Goal: Find specific page/section: Find specific page/section

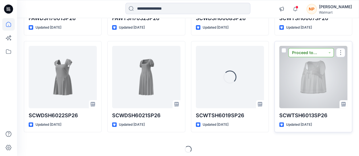
scroll to position [1110, 0]
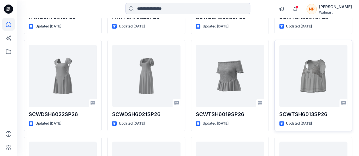
drag, startPoint x: 359, startPoint y: 113, endPoint x: 361, endPoint y: 120, distance: 7.0
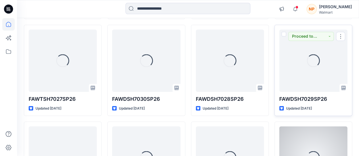
scroll to position [1560, 0]
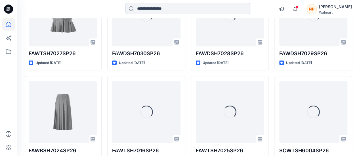
click at [163, 9] on input at bounding box center [187, 8] width 125 height 11
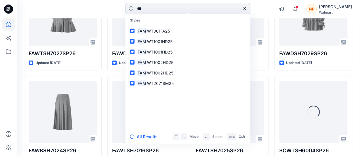
type input "****"
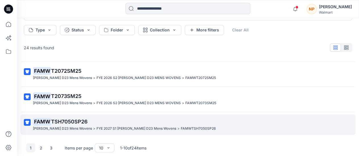
scroll to position [36, 0]
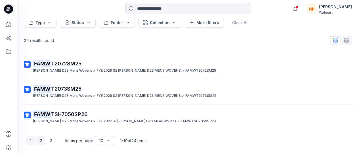
click at [39, 143] on button "2" at bounding box center [40, 140] width 9 height 9
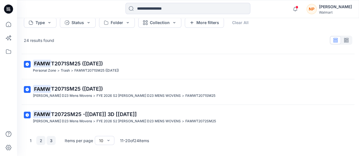
click at [53, 141] on button "3" at bounding box center [51, 140] width 9 height 9
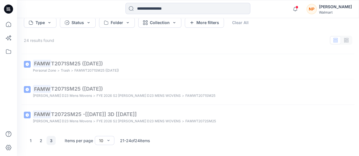
scroll to position [24, 0]
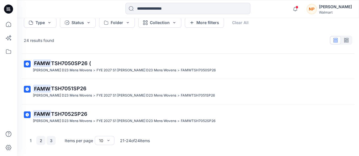
click at [38, 140] on button "2" at bounding box center [40, 140] width 9 height 9
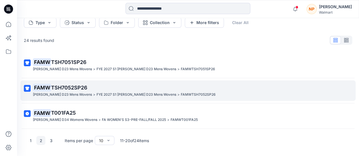
scroll to position [7, 0]
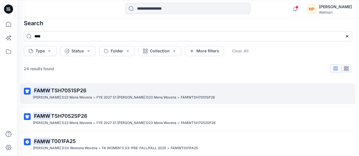
click at [81, 88] on span "TSH7051SP26" at bounding box center [68, 91] width 35 height 6
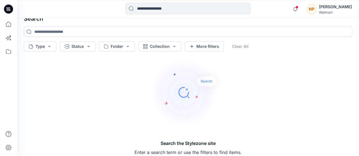
scroll to position [16, 0]
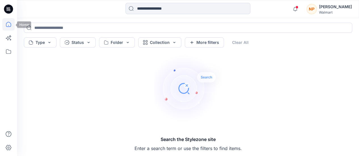
click at [12, 25] on icon at bounding box center [8, 24] width 12 height 12
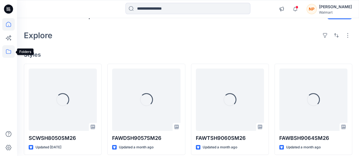
click at [9, 55] on icon at bounding box center [8, 51] width 12 height 12
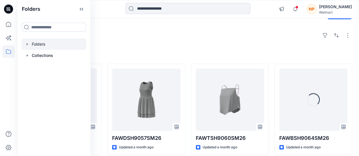
click at [49, 48] on div at bounding box center [54, 44] width 65 height 11
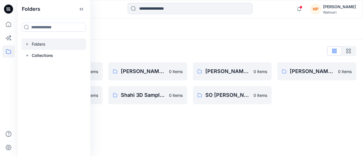
click at [320, 112] on div "Folders Folders List [PERSON_NAME] D23 Mens Wovens 0 items Scoop_ [PERSON_NAME]…" at bounding box center [190, 87] width 346 height 138
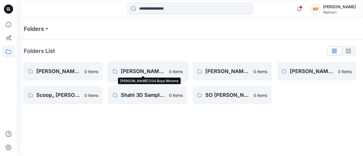
click at [135, 72] on p "[PERSON_NAME] D24 Boys Wovens" at bounding box center [143, 72] width 45 height 8
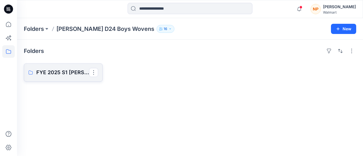
click at [71, 74] on p "FYE 2025 S1 [PERSON_NAME] D24 Boys Wovens" at bounding box center [62, 73] width 53 height 8
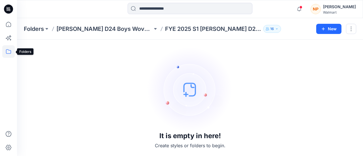
click at [7, 48] on icon at bounding box center [8, 51] width 12 height 12
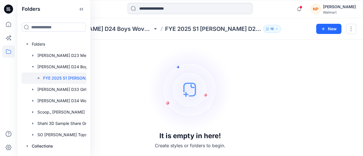
click at [179, 8] on input at bounding box center [190, 8] width 125 height 11
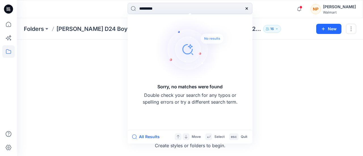
drag, startPoint x: 130, startPoint y: 11, endPoint x: 116, endPoint y: 11, distance: 14.2
click at [116, 11] on div "********* Sorry, no matches were found Double check your search for any typos o…" at bounding box center [190, 9] width 173 height 12
paste input "***"
type input "**********"
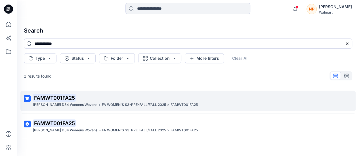
click at [106, 101] on p "FAMWT001FA25" at bounding box center [187, 98] width 309 height 8
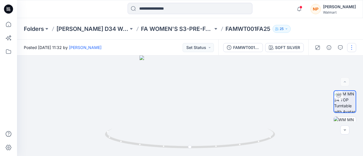
click at [354, 47] on button "button" at bounding box center [352, 47] width 9 height 9
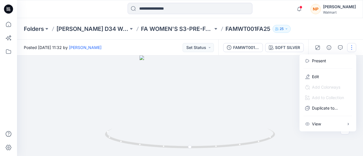
drag, startPoint x: 272, startPoint y: 93, endPoint x: 276, endPoint y: 91, distance: 4.7
click at [274, 92] on div at bounding box center [190, 106] width 346 height 101
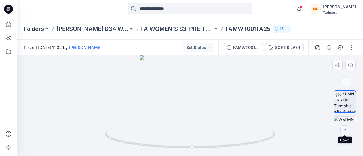
click at [346, 130] on icon "button" at bounding box center [345, 130] width 5 height 5
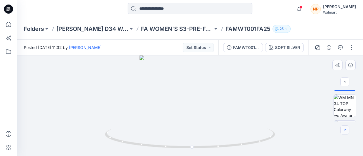
click at [346, 130] on icon "button" at bounding box center [345, 130] width 5 height 5
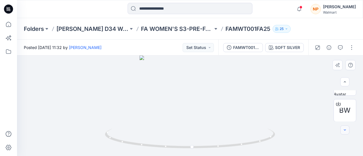
click at [346, 130] on icon "button" at bounding box center [345, 130] width 5 height 5
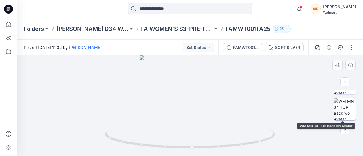
click at [344, 107] on img at bounding box center [345, 110] width 22 height 22
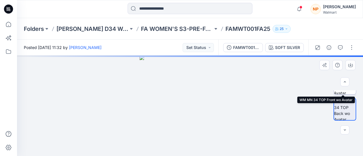
click at [346, 92] on img at bounding box center [345, 83] width 22 height 22
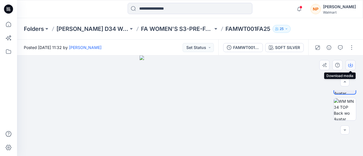
click at [349, 64] on icon "button" at bounding box center [351, 65] width 5 height 3
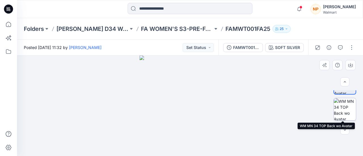
click at [346, 108] on img at bounding box center [345, 110] width 22 height 22
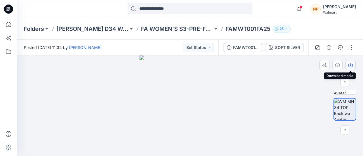
click at [350, 65] on icon "button" at bounding box center [351, 65] width 5 height 5
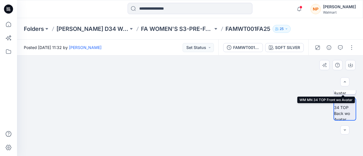
click at [340, 93] on img at bounding box center [345, 83] width 22 height 22
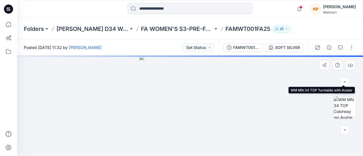
scroll to position [28, 0]
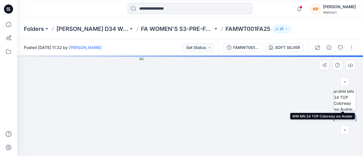
click at [344, 99] on img at bounding box center [345, 100] width 22 height 22
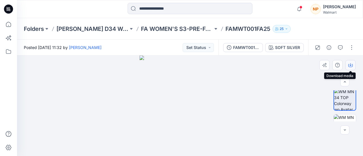
click at [351, 65] on icon "button" at bounding box center [351, 64] width 2 height 3
